Goal: Information Seeking & Learning: Learn about a topic

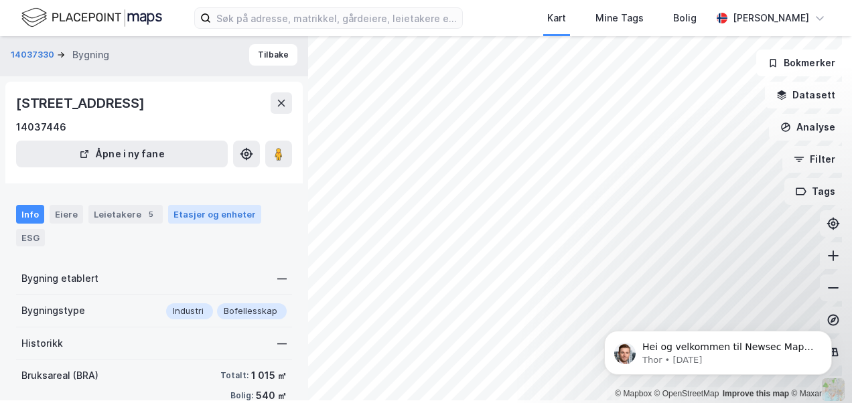
click at [190, 221] on div "Etasjer og enheter" at bounding box center [214, 214] width 93 height 19
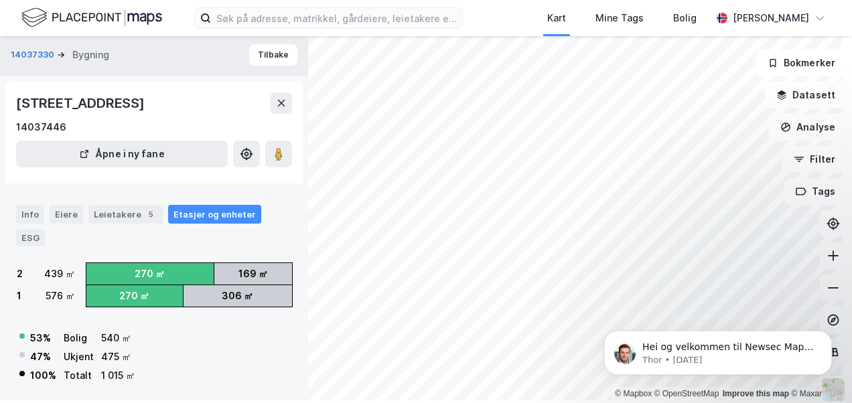
scroll to position [1, 0]
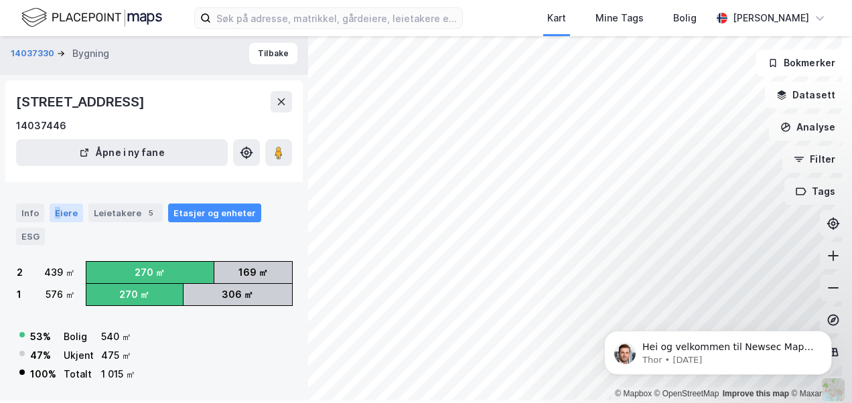
click at [56, 212] on div "Eiere" at bounding box center [66, 213] width 33 height 19
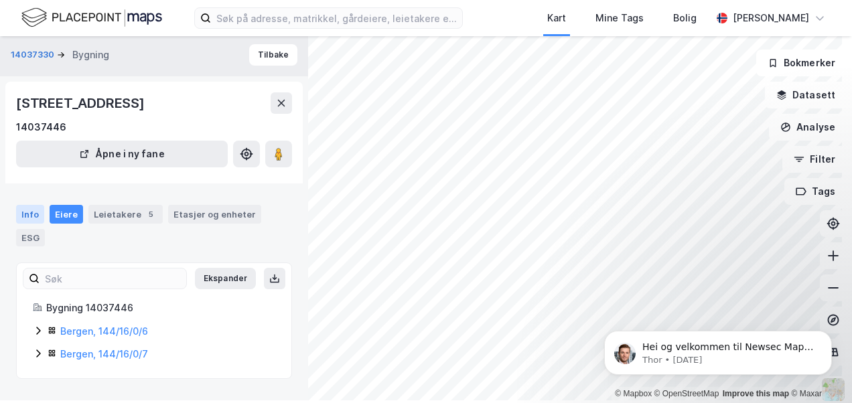
click at [29, 218] on div "Info" at bounding box center [30, 214] width 28 height 19
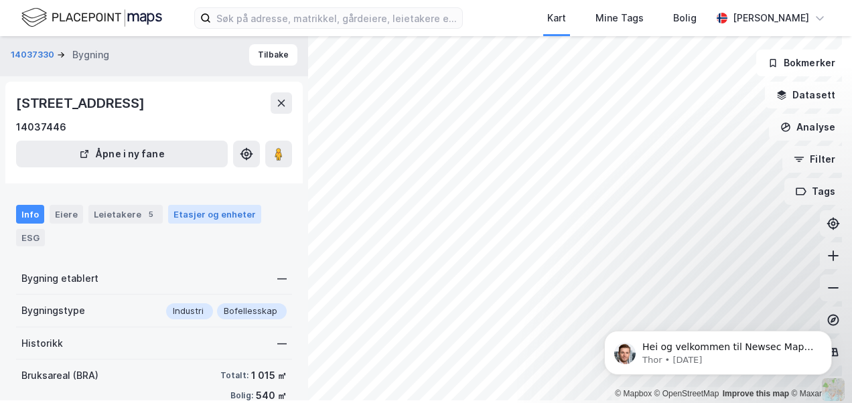
click at [200, 217] on div "Etasjer og enheter" at bounding box center [214, 214] width 82 height 12
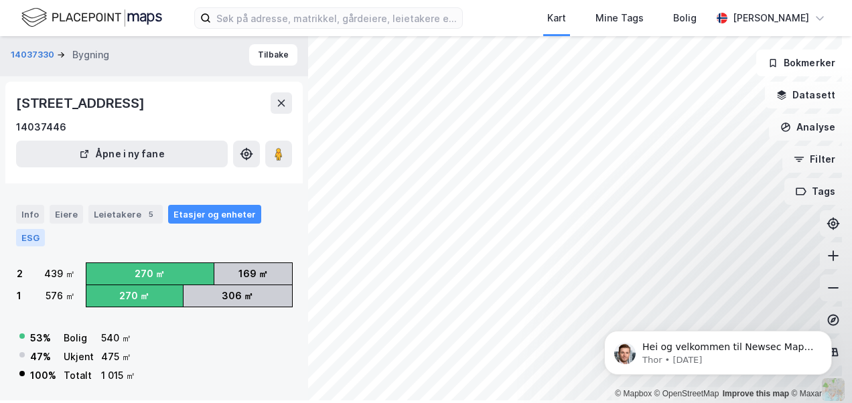
click at [21, 238] on div "ESG" at bounding box center [30, 237] width 29 height 17
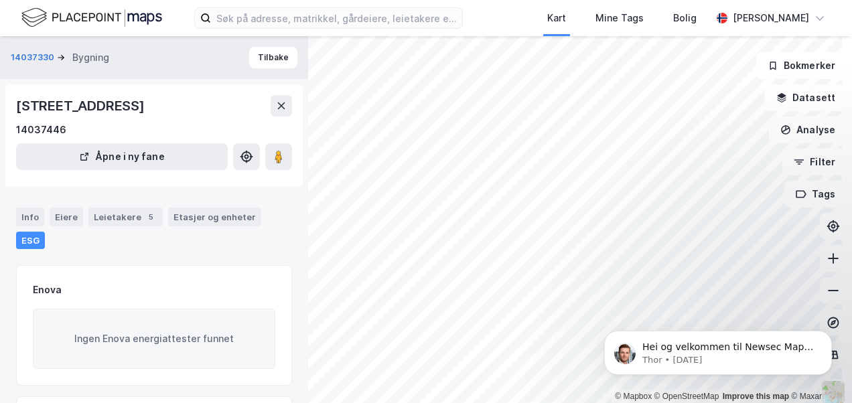
click at [54, 106] on div "[STREET_ADDRESS]" at bounding box center [81, 105] width 131 height 21
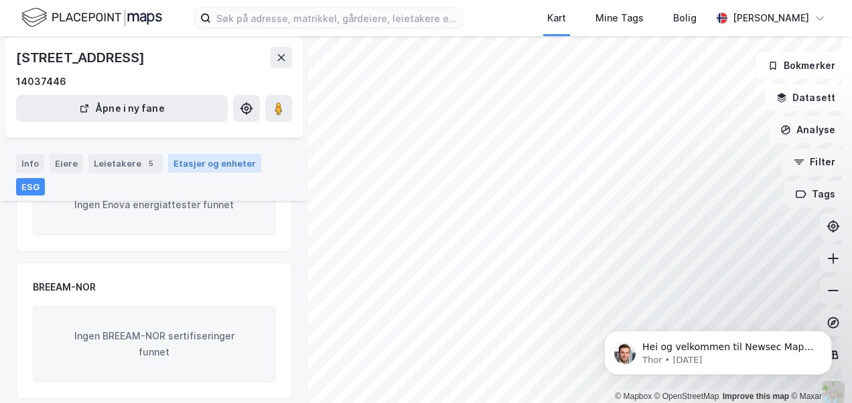
click at [183, 160] on div "Etasjer og enheter" at bounding box center [214, 163] width 82 height 12
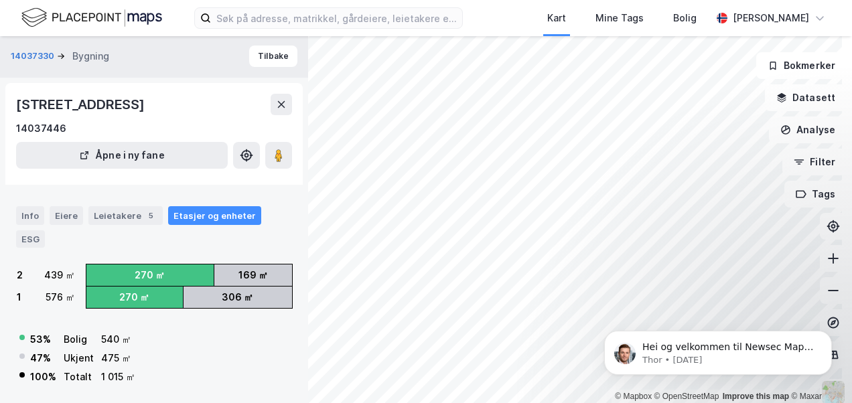
scroll to position [3, 0]
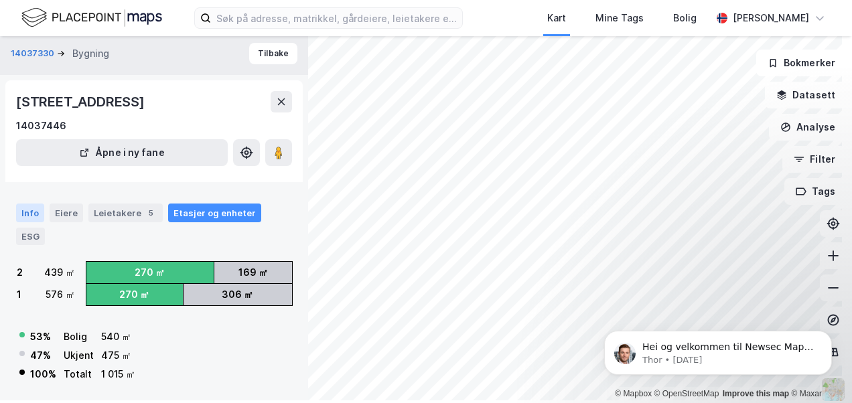
click at [42, 216] on div "Info" at bounding box center [30, 213] width 28 height 19
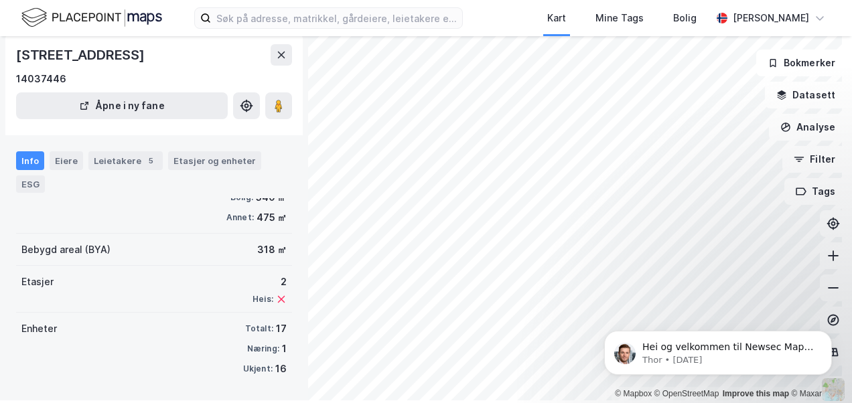
scroll to position [64, 0]
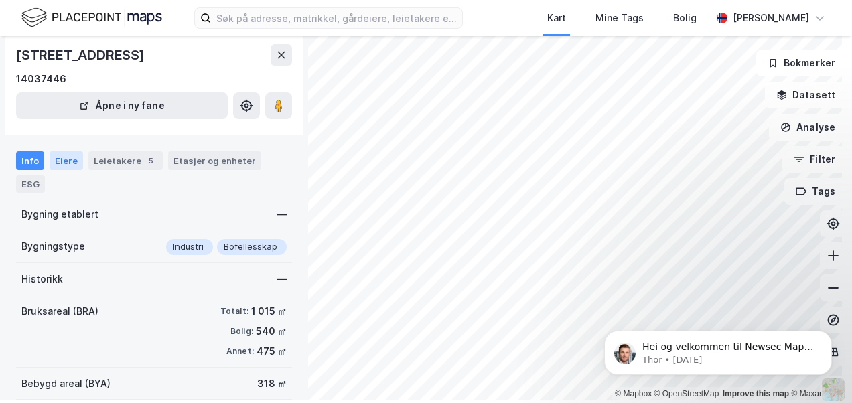
click at [68, 161] on div "Eiere" at bounding box center [66, 160] width 33 height 19
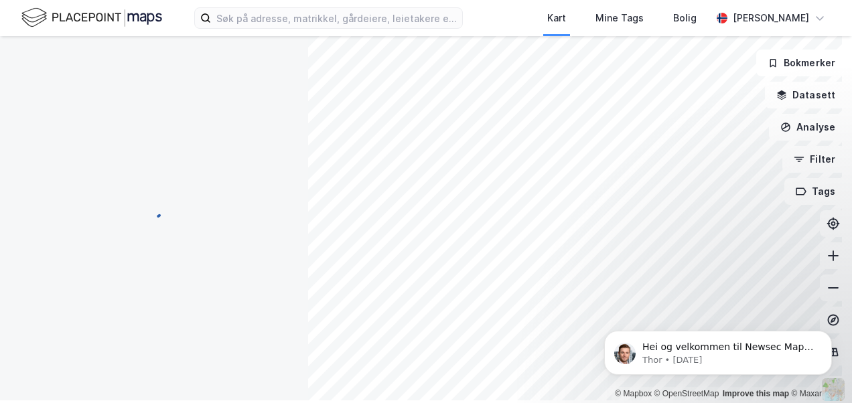
scroll to position [64, 0]
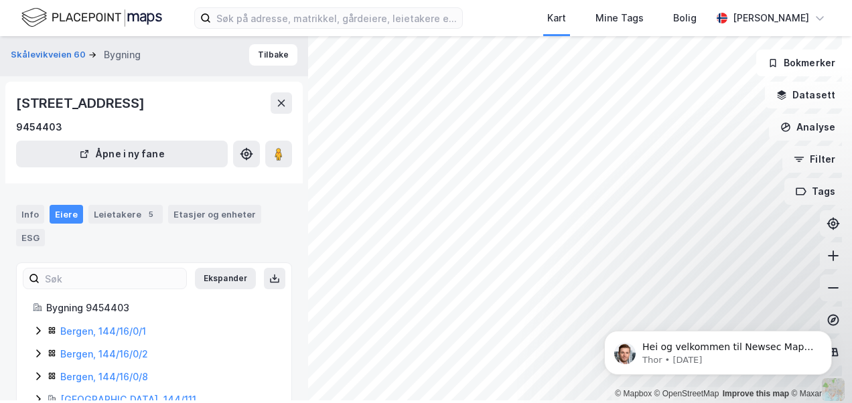
scroll to position [40, 0]
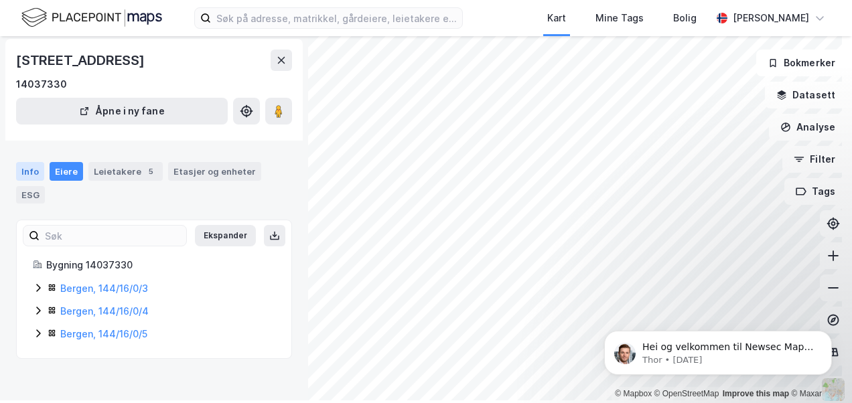
click at [29, 173] on div "Info" at bounding box center [30, 171] width 28 height 19
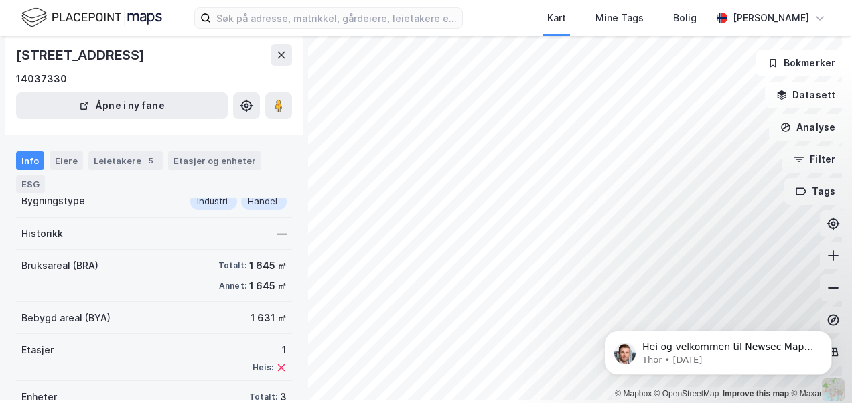
scroll to position [115, 0]
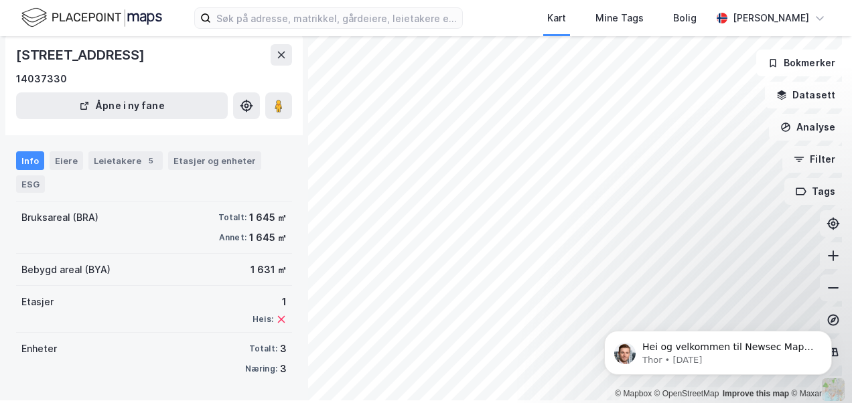
click at [233, 92] on div "© Mapbox © OpenStreetMap Improve this map © Maxar [STREET_ADDRESS] 14037330 Åpn…" at bounding box center [426, 216] width 852 height 367
click at [851, 402] on html "Kart Mine Tags Bolig [PERSON_NAME] © Mapbox © OpenStreetMap Improve this map © …" at bounding box center [426, 201] width 852 height 403
